Goal: Information Seeking & Learning: Learn about a topic

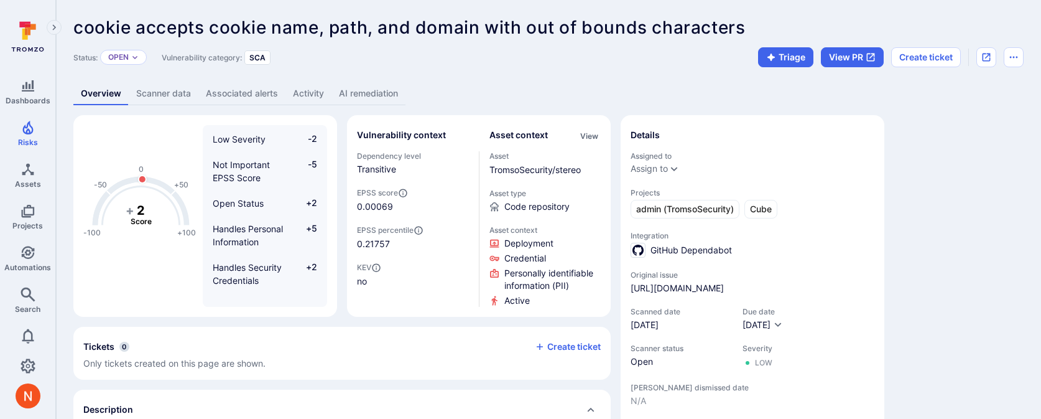
click at [375, 88] on link "AI remediation" at bounding box center [369, 93] width 74 height 23
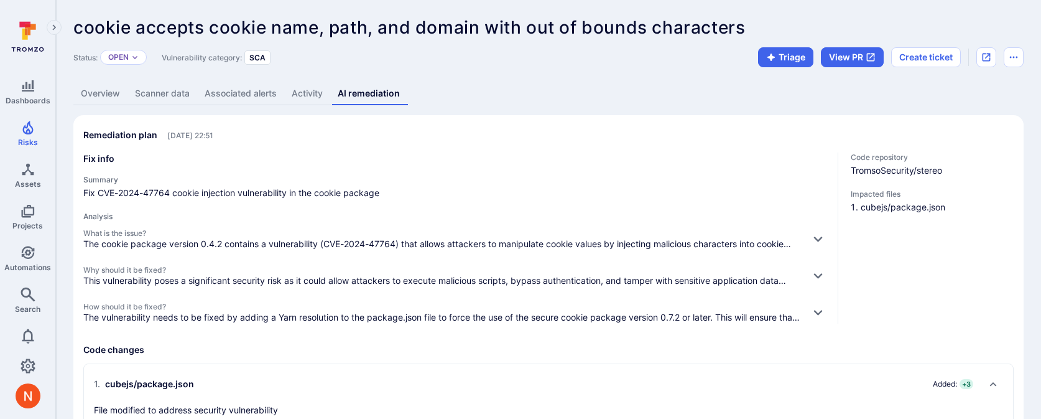
click at [161, 96] on link "Scanner data" at bounding box center [163, 93] width 70 height 23
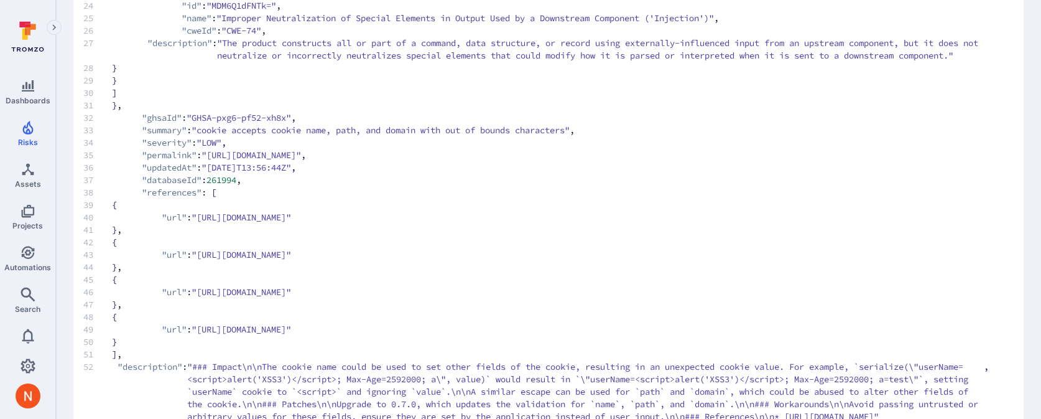
scroll to position [415, 0]
click at [440, 146] on span "34 "severity" : "LOW" ," at bounding box center [536, 139] width 906 height 12
click at [520, 245] on span "42 {" at bounding box center [536, 239] width 906 height 12
